Goal: Transaction & Acquisition: Purchase product/service

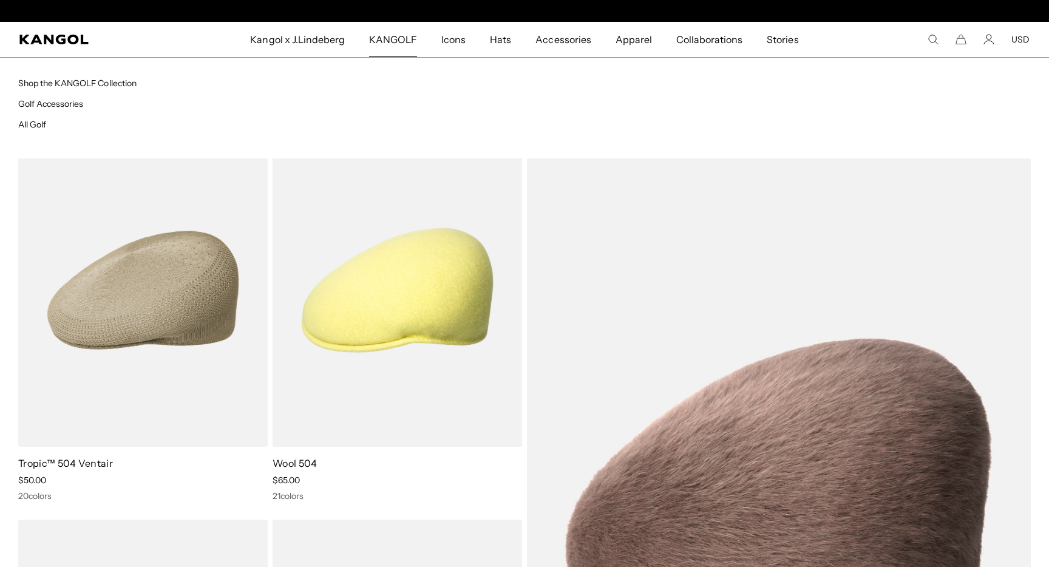
scroll to position [0, 250]
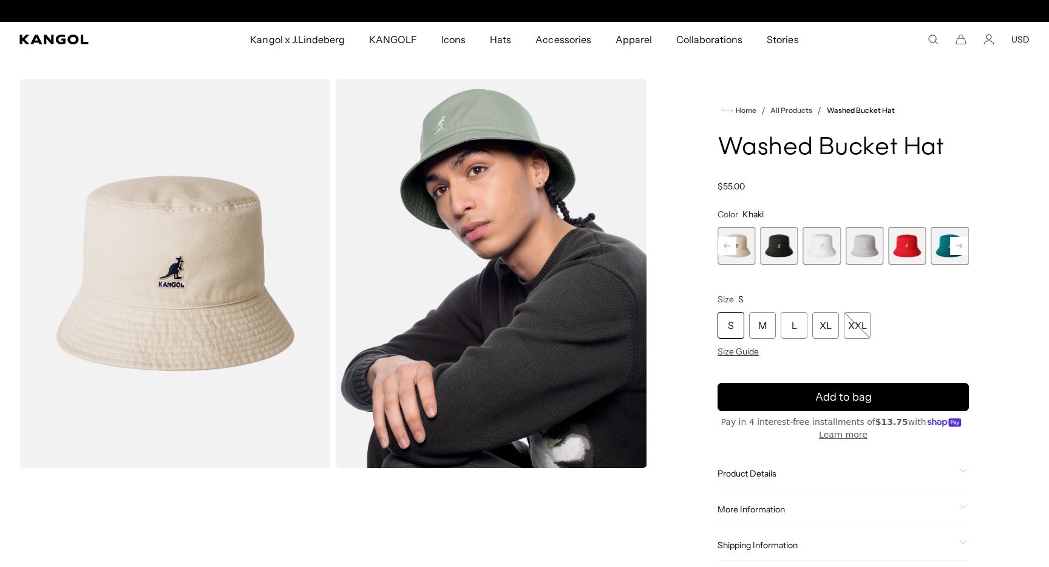
scroll to position [0, 250]
click at [724, 248] on rect at bounding box center [727, 246] width 18 height 18
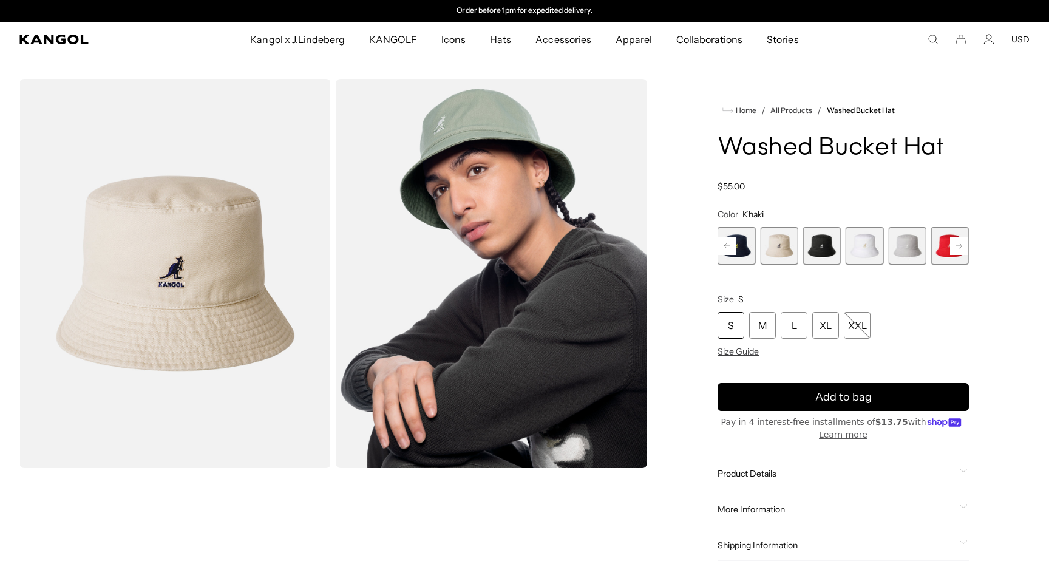
click at [724, 248] on rect at bounding box center [727, 246] width 18 height 18
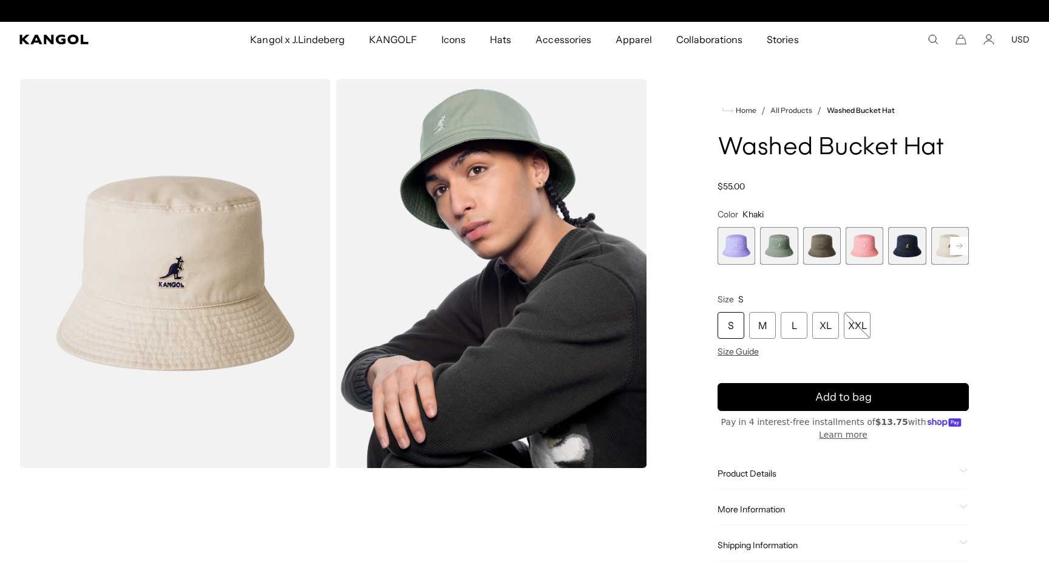
scroll to position [0, 0]
click at [820, 247] on span "3 of 13" at bounding box center [822, 246] width 38 height 38
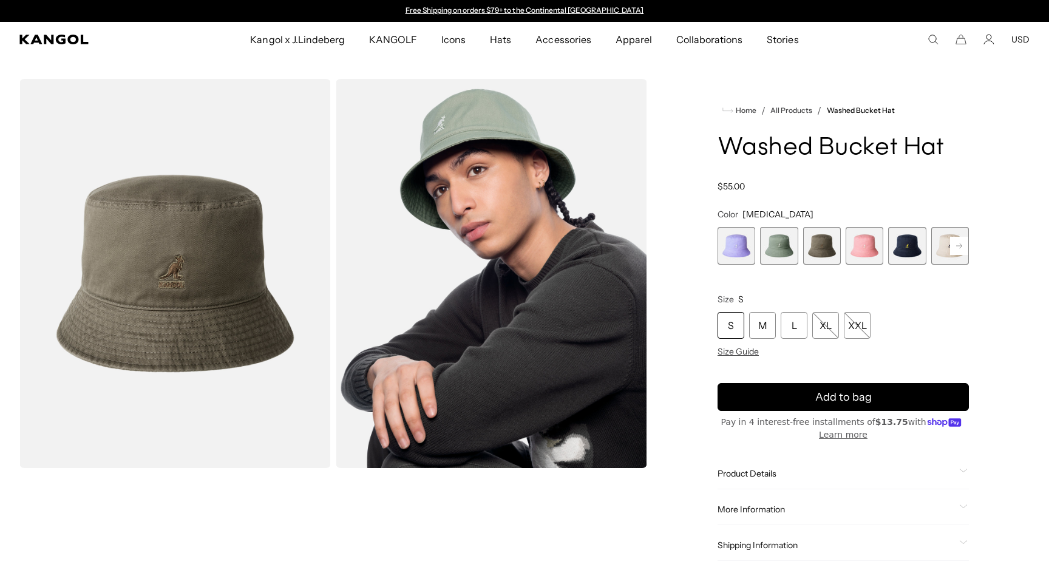
click at [904, 244] on span "5 of 13" at bounding box center [907, 246] width 38 height 38
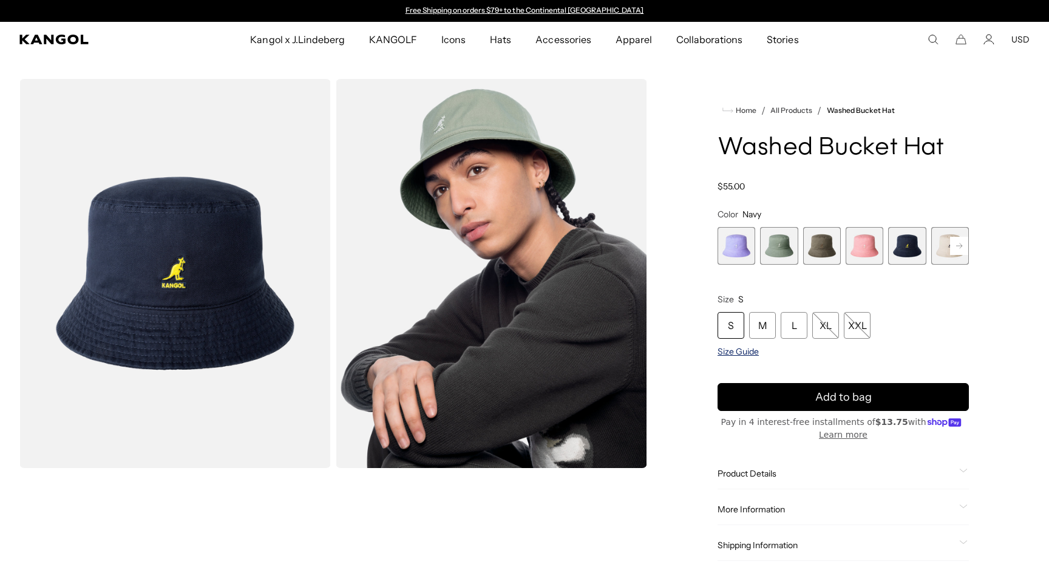
click at [744, 355] on span "Size Guide" at bounding box center [738, 351] width 41 height 11
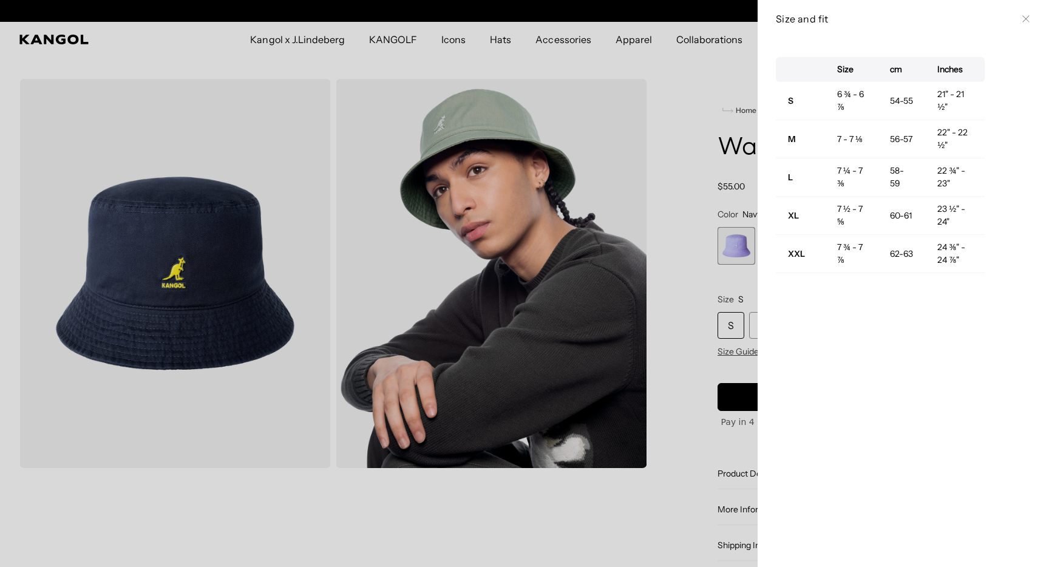
scroll to position [0, 250]
click at [1024, 15] on icon at bounding box center [1026, 18] width 7 height 7
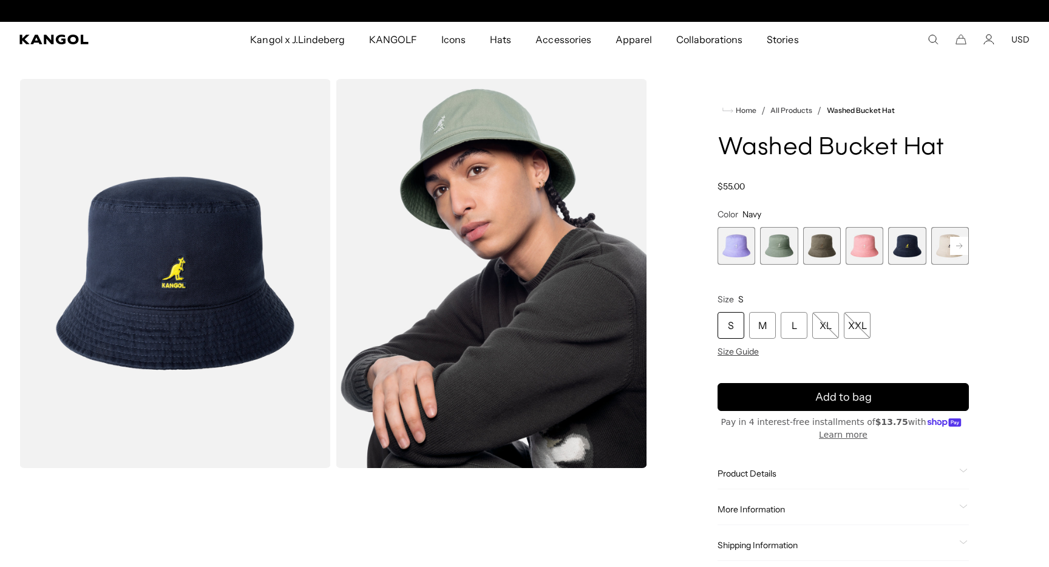
scroll to position [0, 0]
click at [58, 44] on comp-header "Kangol x J.Lindeberg Kangol x J.Lindeberg Men's Shop All Headwear Tops Outerwea…" at bounding box center [524, 39] width 1049 height 35
click at [60, 39] on icon "Kangol" at bounding box center [54, 40] width 70 height 10
